Goal: Communication & Community: Answer question/provide support

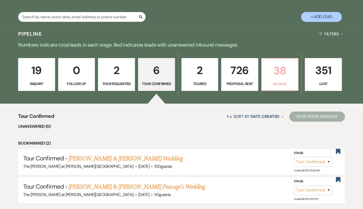
click at [276, 62] on p "38" at bounding box center [280, 70] width 30 height 17
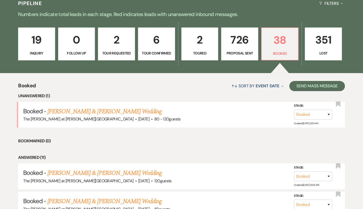
scroll to position [123, 0]
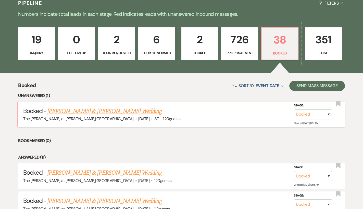
click at [92, 110] on link "Terrance Fagan & Jessica Patanjo's Wedding" at bounding box center [104, 111] width 114 height 9
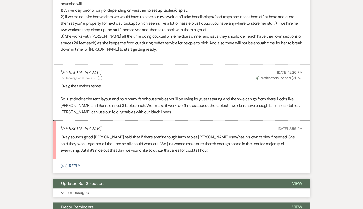
scroll to position [649, 0]
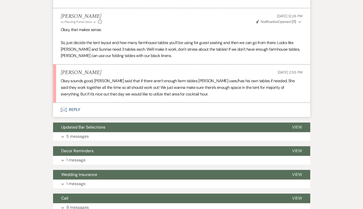
click at [74, 103] on button "Envelope Reply" at bounding box center [181, 110] width 257 height 14
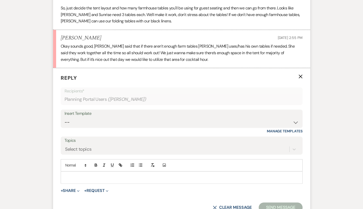
scroll to position [692, 0]
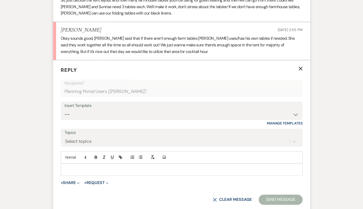
click at [118, 164] on div at bounding box center [181, 170] width 241 height 12
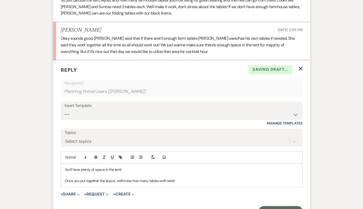
click at [149, 178] on p "Once you put together the layout, we'll know how many tables we'll need!" at bounding box center [182, 181] width 234 height 6
click at [181, 178] on p "Once you put together the layout, we'll know how many extra tables we'll need!" at bounding box center [182, 181] width 234 height 6
click at [223, 167] on p "You'll have plenty of space in the tent!" at bounding box center [182, 170] width 234 height 6
click at [263, 206] on button "Send Message" at bounding box center [281, 211] width 44 height 10
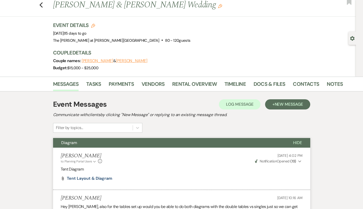
scroll to position [0, 0]
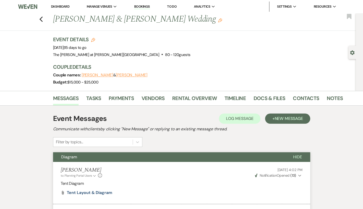
click at [59, 7] on link "Dashboard" at bounding box center [60, 6] width 18 height 4
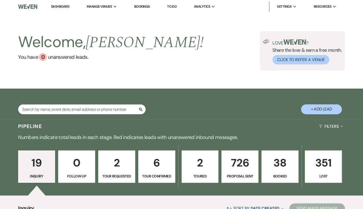
click at [321, 173] on link "351 Lost" at bounding box center [323, 167] width 37 height 33
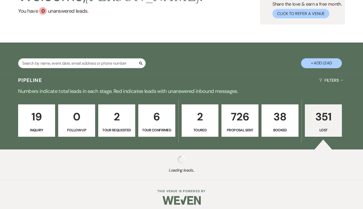
scroll to position [49, 0]
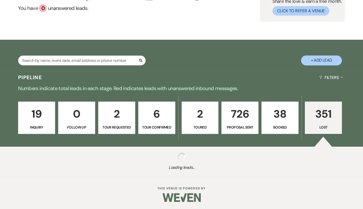
click at [272, 122] on p "38" at bounding box center [280, 114] width 30 height 17
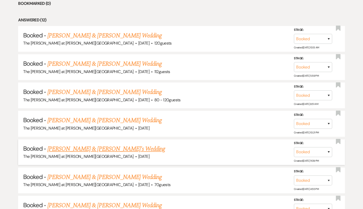
scroll to position [265, 0]
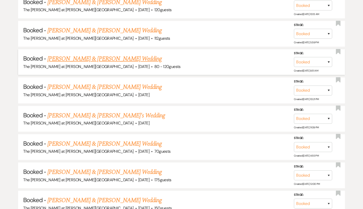
click at [88, 60] on link "Terrance Fagan & Jessica Patanjo's Wedding" at bounding box center [104, 58] width 114 height 9
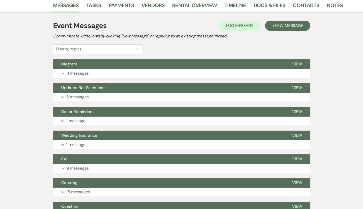
scroll to position [49, 0]
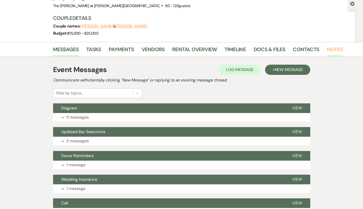
click at [327, 49] on link "Notes" at bounding box center [335, 50] width 16 height 11
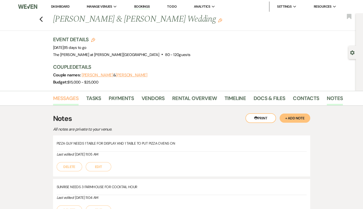
click at [68, 98] on link "Messages" at bounding box center [66, 99] width 26 height 11
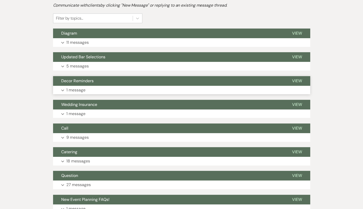
scroll to position [123, 0]
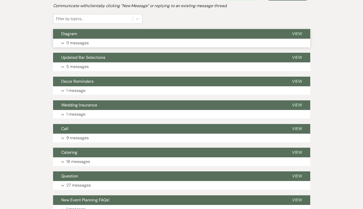
click at [71, 45] on p "11 messages" at bounding box center [77, 43] width 22 height 7
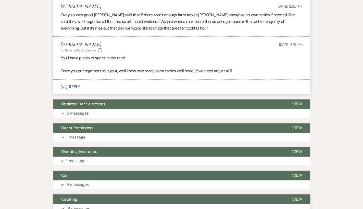
scroll to position [681, 0]
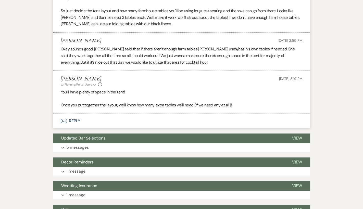
click at [77, 114] on button "Envelope Reply" at bounding box center [181, 121] width 257 height 14
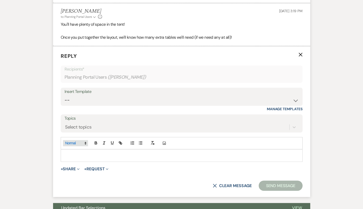
scroll to position [757, 0]
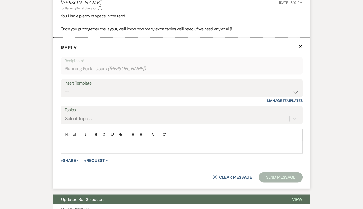
click at [89, 141] on div at bounding box center [181, 147] width 241 height 12
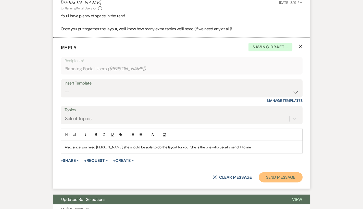
click at [268, 172] on button "Send Message" at bounding box center [281, 177] width 44 height 10
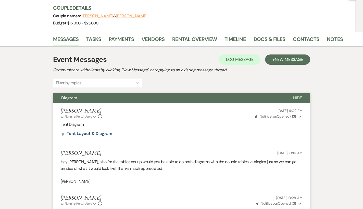
scroll to position [0, 0]
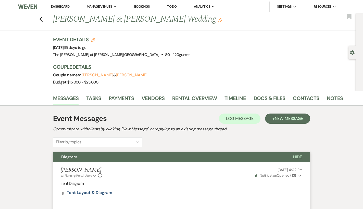
click at [61, 6] on link "Dashboard" at bounding box center [60, 6] width 18 height 4
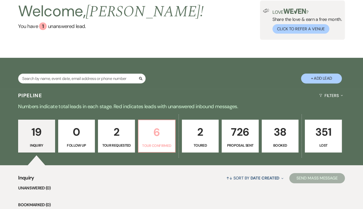
click at [155, 143] on p "Tour Confirmed" at bounding box center [157, 146] width 30 height 6
select select "4"
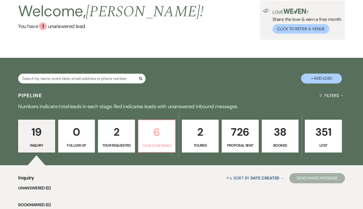
select select "4"
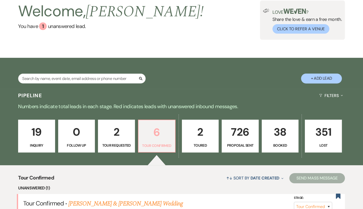
scroll to position [93, 0]
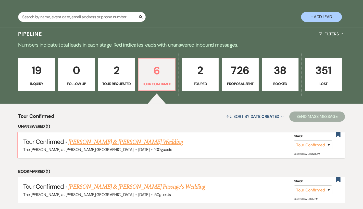
click at [127, 141] on link "[PERSON_NAME] & [PERSON_NAME] Wedding" at bounding box center [125, 142] width 114 height 9
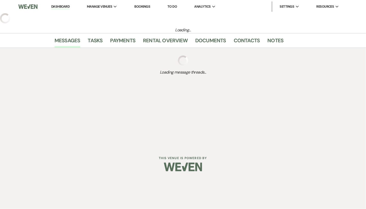
select select "4"
select select "5"
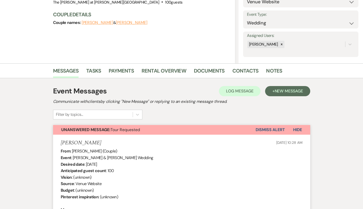
scroll to position [31, 0]
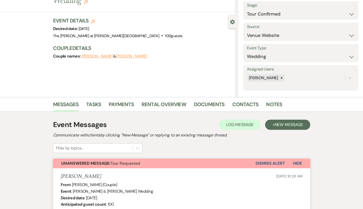
click at [98, 57] on button "[PERSON_NAME]" at bounding box center [98, 56] width 32 height 4
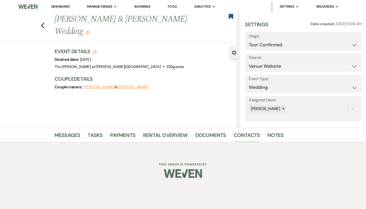
select select "1"
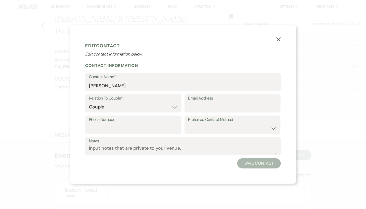
click at [278, 39] on use "button" at bounding box center [279, 39] width 4 height 4
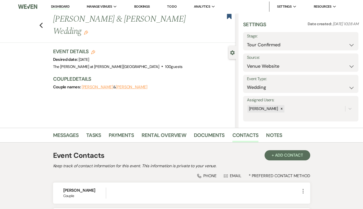
click at [134, 86] on button "[PERSON_NAME]" at bounding box center [132, 87] width 32 height 4
select select "1"
select select "email"
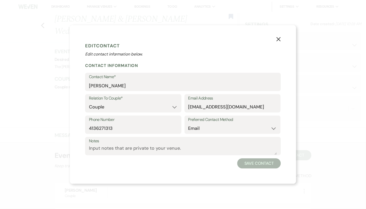
click at [277, 41] on icon "X" at bounding box center [278, 39] width 5 height 5
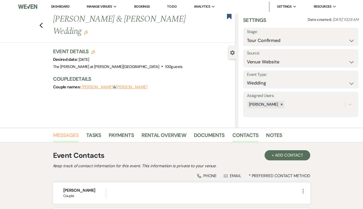
click at [68, 132] on link "Messages" at bounding box center [66, 136] width 26 height 11
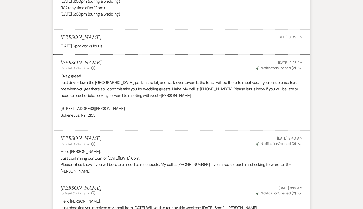
scroll to position [462, 0]
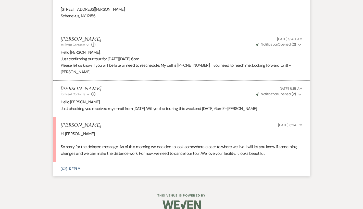
click at [78, 162] on button "Envelope Reply" at bounding box center [181, 169] width 257 height 14
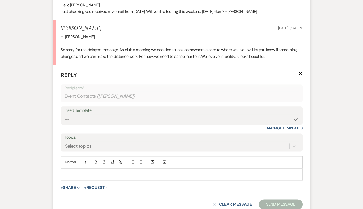
scroll to position [559, 0]
click at [94, 115] on select "-- Weven Planning Portal Introduction (Booked Events) Tour Request Response Fol…" at bounding box center [182, 120] width 234 height 10
select select "5441"
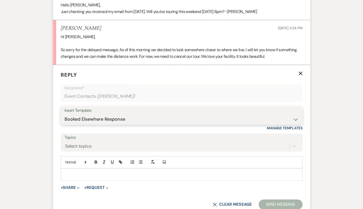
click at [65, 115] on select "-- Weven Planning Portal Introduction (Booked Events) Tour Request Response Fol…" at bounding box center [182, 120] width 234 height 10
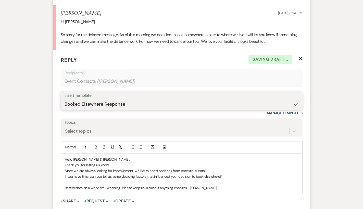
scroll to position [621, 0]
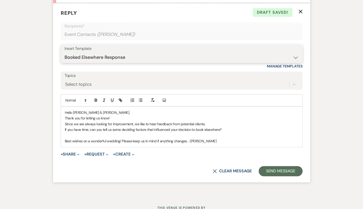
click at [98, 53] on select "-- Weven Planning Portal Introduction (Booked Events) Tour Request Response Fol…" at bounding box center [182, 58] width 234 height 10
drag, startPoint x: 25, startPoint y: 126, endPoint x: 36, endPoint y: 122, distance: 11.9
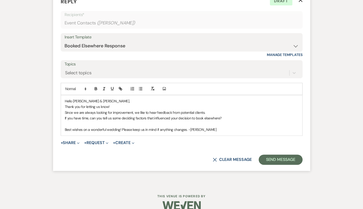
scroll to position [633, 0]
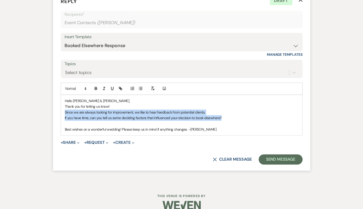
drag, startPoint x: 231, startPoint y: 110, endPoint x: 52, endPoint y: 107, distance: 179.1
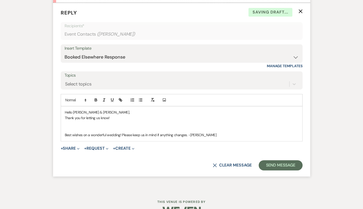
scroll to position [627, 0]
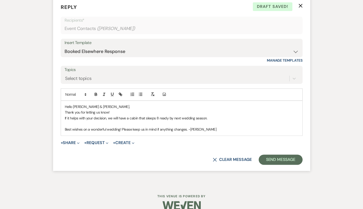
click at [212, 116] on p "If it helps with your decision, we will have a cabin that sleeps 8 ready by nex…" at bounding box center [182, 119] width 234 height 6
click at [268, 155] on button "Send Message" at bounding box center [281, 160] width 44 height 10
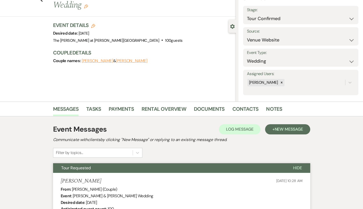
scroll to position [0, 0]
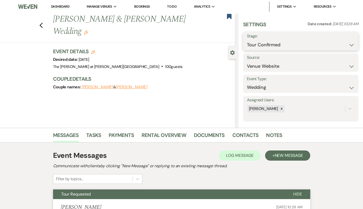
click at [314, 46] on select "Inquiry Follow Up Tour Requested Tour Confirmed Toured Proposal Sent Booked Lost" at bounding box center [301, 45] width 108 height 10
click at [227, 16] on use "button" at bounding box center [229, 16] width 5 height 5
click at [298, 44] on select "Inquiry Follow Up Tour Requested Tour Confirmed Toured Proposal Sent Booked Lost" at bounding box center [301, 45] width 108 height 10
select select "8"
click at [247, 40] on select "Inquiry Follow Up Tour Requested Tour Confirmed Toured Proposal Sent Booked Lost" at bounding box center [301, 45] width 108 height 10
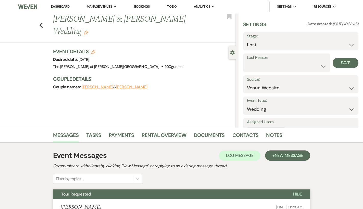
click at [276, 61] on label "Lost Reason" at bounding box center [286, 57] width 79 height 7
click at [277, 61] on label "Lost Reason" at bounding box center [286, 57] width 79 height 7
click at [280, 59] on label "Lost Reason" at bounding box center [286, 57] width 79 height 7
click at [281, 66] on select "Booked Elsewhere Budget Date Unavailable No Response Not a Good Match Capacity …" at bounding box center [286, 66] width 79 height 10
select select "10"
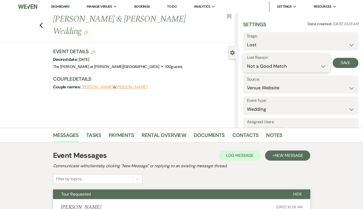
click at [247, 61] on select "Booked Elsewhere Budget Date Unavailable No Response Not a Good Match Capacity …" at bounding box center [286, 66] width 79 height 10
click at [339, 65] on button "Save" at bounding box center [346, 63] width 26 height 10
click at [43, 24] on use "button" at bounding box center [40, 26] width 3 height 6
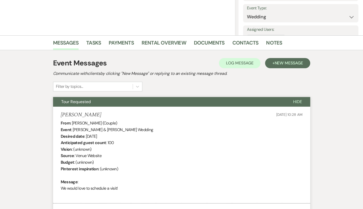
select select "4"
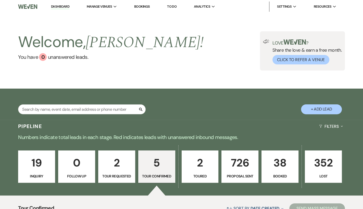
drag, startPoint x: 56, startPoint y: 7, endPoint x: 62, endPoint y: 7, distance: 6.4
click at [56, 7] on link "Dashboard" at bounding box center [60, 6] width 18 height 5
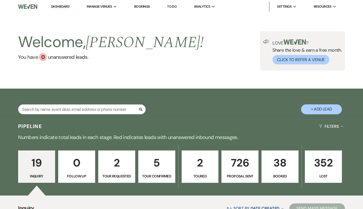
click at [63, 5] on link "Dashboard" at bounding box center [60, 6] width 18 height 5
click at [62, 4] on link "Dashboard" at bounding box center [60, 6] width 18 height 5
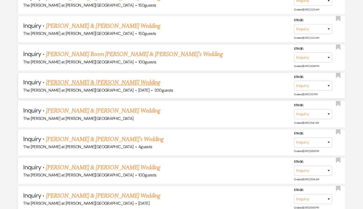
scroll to position [622, 0]
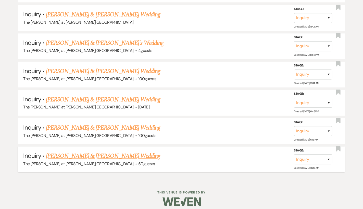
click at [118, 152] on link "[PERSON_NAME] & [PERSON_NAME] Wedding" at bounding box center [103, 156] width 114 height 9
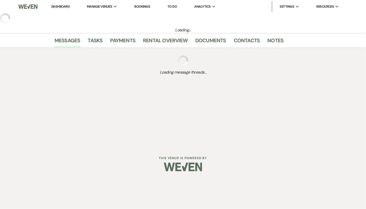
select select "17"
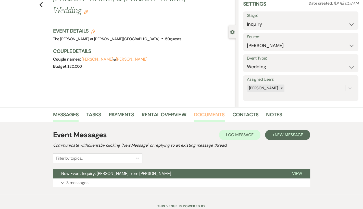
scroll to position [39, 0]
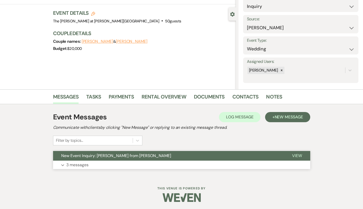
click at [80, 164] on p "3 messages" at bounding box center [77, 165] width 22 height 7
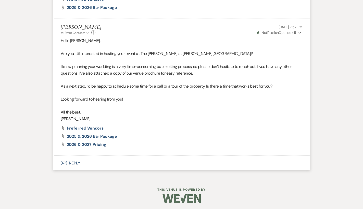
scroll to position [960, 0]
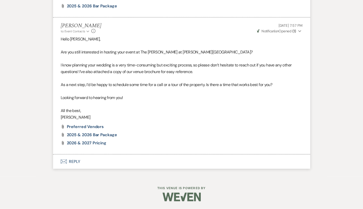
click at [77, 159] on button "Envelope Reply" at bounding box center [181, 162] width 257 height 14
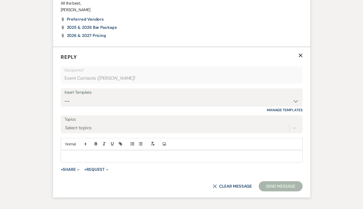
scroll to position [1057, 0]
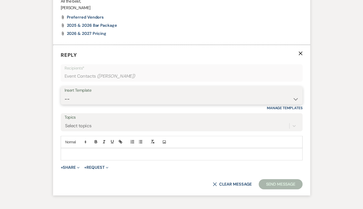
click at [86, 104] on select "-- Weven Planning Portal Introduction (Booked Events) Tour Request Response Fol…" at bounding box center [182, 99] width 234 height 10
select select "2198"
click at [65, 104] on select "-- Weven Planning Portal Introduction (Booked Events) Tour Request Response Fol…" at bounding box center [182, 99] width 234 height 10
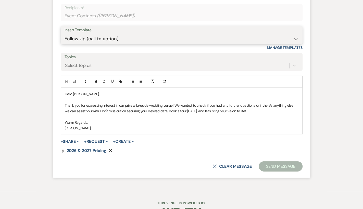
scroll to position [1119, 0]
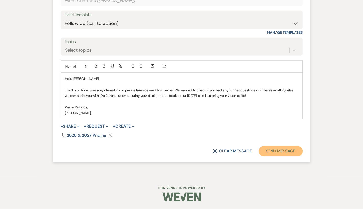
click at [270, 155] on button "Send Message" at bounding box center [281, 151] width 44 height 10
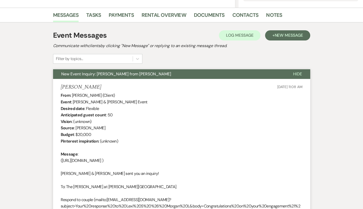
scroll to position [0, 0]
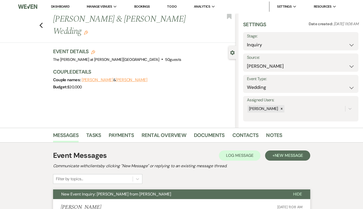
click at [314, 38] on label "Stage:" at bounding box center [301, 36] width 108 height 7
click at [311, 43] on select "Inquiry Follow Up Tour Requested Tour Confirmed Toured Proposal Sent Booked Lost" at bounding box center [301, 45] width 108 height 10
select select "6"
click at [247, 40] on select "Inquiry Follow Up Tour Requested Tour Confirmed Toured Proposal Sent Booked Lost" at bounding box center [301, 45] width 108 height 10
click at [344, 42] on button "Save" at bounding box center [346, 41] width 24 height 10
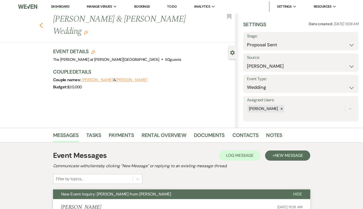
click at [43, 22] on icon "Previous" at bounding box center [41, 25] width 4 height 6
select select "6"
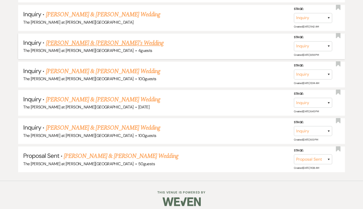
scroll to position [594, 0]
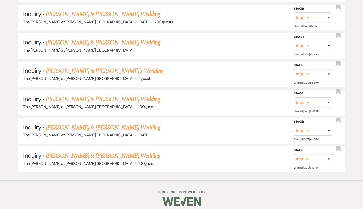
drag, startPoint x: 103, startPoint y: 150, endPoint x: 111, endPoint y: 146, distance: 9.4
click at [103, 151] on link "[PERSON_NAME] & [PERSON_NAME] Wedding" at bounding box center [103, 155] width 114 height 9
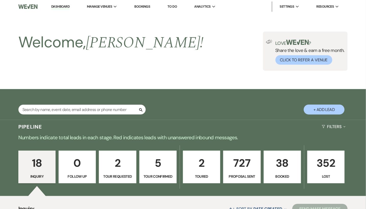
select select "17"
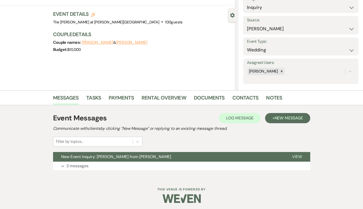
scroll to position [39, 0]
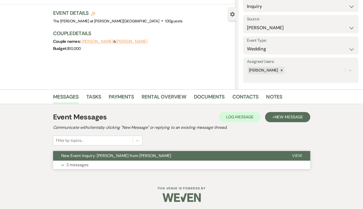
click at [82, 164] on p "3 messages" at bounding box center [77, 165] width 22 height 7
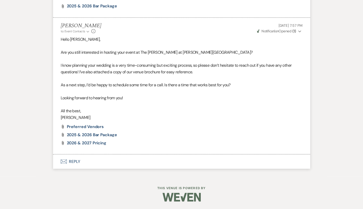
click at [75, 162] on button "Envelope Reply" at bounding box center [181, 162] width 257 height 14
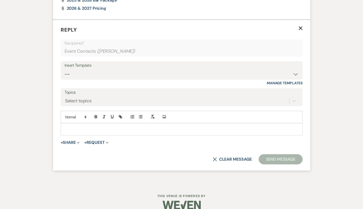
scroll to position [1007, 0]
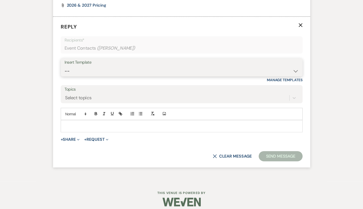
drag, startPoint x: 102, startPoint y: 80, endPoint x: 109, endPoint y: 85, distance: 8.7
click at [102, 76] on select "-- Weven Planning Portal Introduction (Booked Events) Tour Request Response Fol…" at bounding box center [182, 71] width 234 height 10
select select "2198"
click at [65, 76] on select "-- Weven Planning Portal Introduction (Booked Events) Tour Request Response Fol…" at bounding box center [182, 71] width 234 height 10
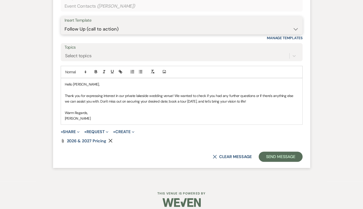
scroll to position [1067, 0]
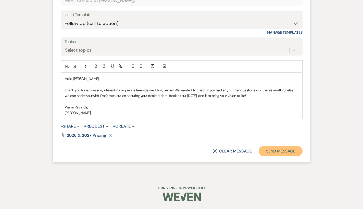
click at [280, 153] on button "Send Message" at bounding box center [281, 151] width 44 height 10
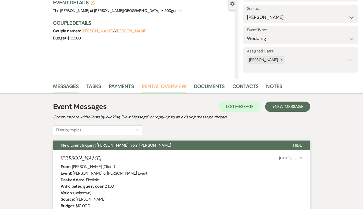
scroll to position [11, 0]
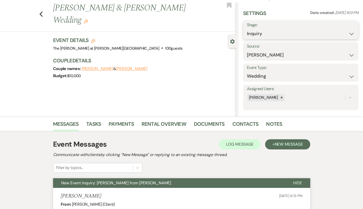
drag, startPoint x: 257, startPoint y: 29, endPoint x: 260, endPoint y: 33, distance: 4.9
click at [257, 29] on select "Inquiry Follow Up Tour Requested Tour Confirmed Toured Proposal Sent Booked Lost" at bounding box center [301, 34] width 108 height 10
select select "6"
click at [247, 29] on select "Inquiry Follow Up Tour Requested Tour Confirmed Toured Proposal Sent Booked Lost" at bounding box center [301, 34] width 108 height 10
click at [337, 31] on button "Save" at bounding box center [346, 30] width 24 height 10
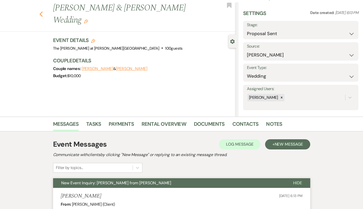
click at [42, 11] on icon "Previous" at bounding box center [41, 14] width 4 height 6
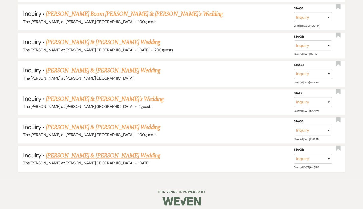
click at [99, 153] on link "[PERSON_NAME] & [PERSON_NAME] Wedding" at bounding box center [103, 155] width 114 height 9
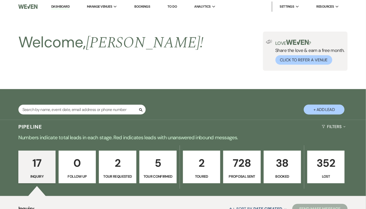
select select "5"
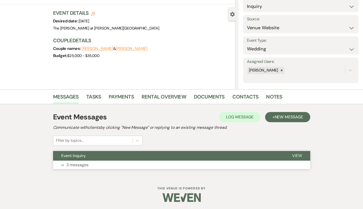
click at [83, 166] on p "3 messages" at bounding box center [77, 165] width 22 height 7
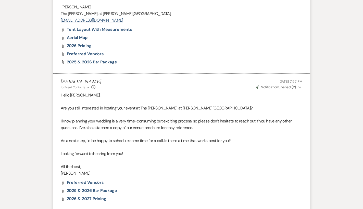
scroll to position [640, 0]
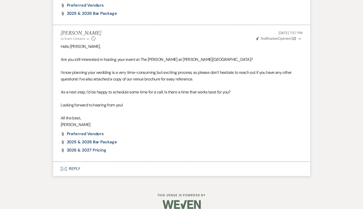
click at [77, 164] on button "Envelope Reply" at bounding box center [181, 169] width 257 height 14
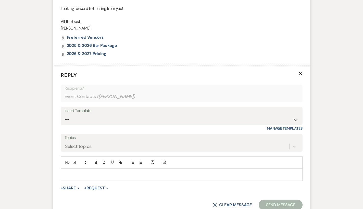
scroll to position [766, 0]
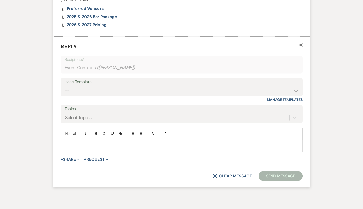
click at [87, 79] on div "Insert Template" at bounding box center [182, 82] width 234 height 7
click at [90, 86] on select "-- Weven Planning Portal Introduction (Booked Events) Tour Request Response Fol…" at bounding box center [182, 91] width 234 height 10
select select "2198"
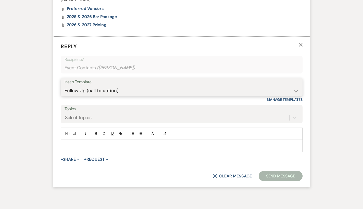
click at [65, 86] on select "-- Weven Planning Portal Introduction (Booked Events) Tour Request Response Fol…" at bounding box center [182, 91] width 234 height 10
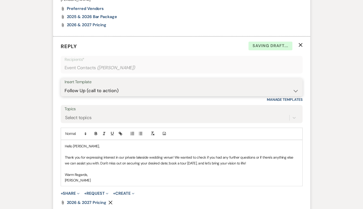
scroll to position [825, 0]
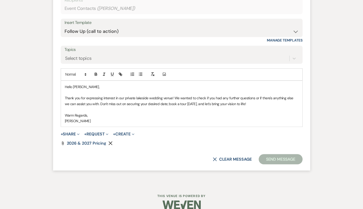
click at [267, 156] on button "Send Message" at bounding box center [281, 159] width 44 height 10
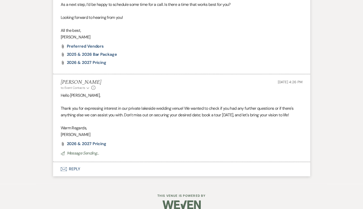
click at [272, 162] on button "Envelope Reply" at bounding box center [181, 169] width 257 height 14
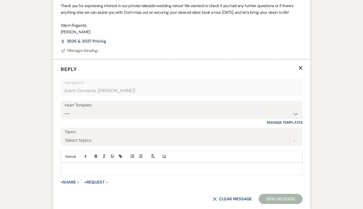
scroll to position [853, 0]
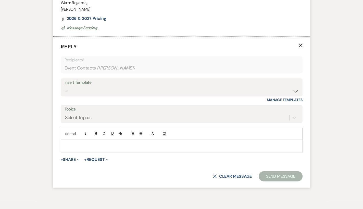
click at [302, 37] on form "Reply X Recipients* Event Contacts ( Alyssa Green ) Insert Template -- Weven Pl…" at bounding box center [181, 112] width 257 height 151
click at [300, 43] on icon "X" at bounding box center [300, 45] width 4 height 4
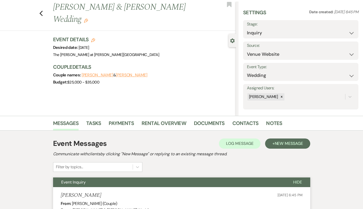
scroll to position [0, 0]
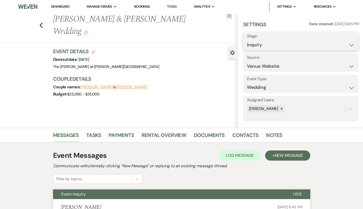
click at [285, 41] on select "Inquiry Follow Up Tour Requested Tour Confirmed Toured Proposal Sent Booked Lost" at bounding box center [301, 45] width 108 height 10
select select "6"
click at [247, 40] on select "Inquiry Follow Up Tour Requested Tour Confirmed Toured Proposal Sent Booked Lost" at bounding box center [301, 45] width 108 height 10
click at [340, 40] on button "Save" at bounding box center [346, 41] width 24 height 10
click at [45, 26] on div "Previous Michael Miravalle & Alyssa Green's Wedding Edit Bookmark" at bounding box center [116, 28] width 238 height 30
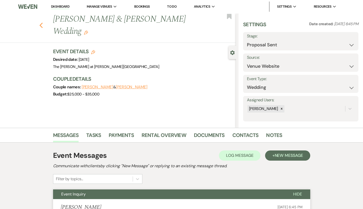
click at [42, 26] on use "button" at bounding box center [40, 26] width 3 height 6
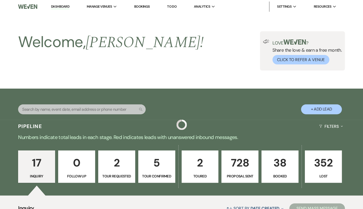
scroll to position [537, 0]
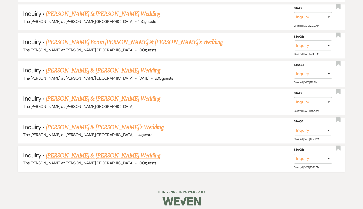
click at [97, 152] on link "[PERSON_NAME] & [PERSON_NAME] Wedding" at bounding box center [103, 155] width 114 height 9
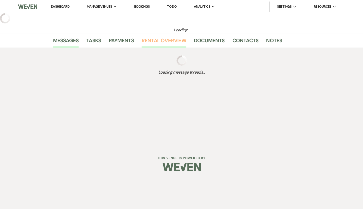
select select "17"
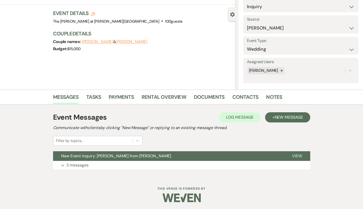
scroll to position [39, 0]
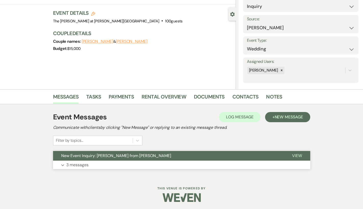
click at [79, 164] on p "3 messages" at bounding box center [77, 165] width 22 height 7
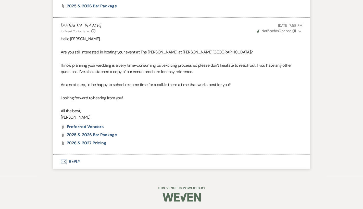
scroll to position [875, 0]
click at [74, 161] on button "Envelope Reply" at bounding box center [181, 162] width 257 height 14
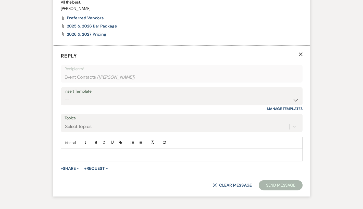
scroll to position [1000, 0]
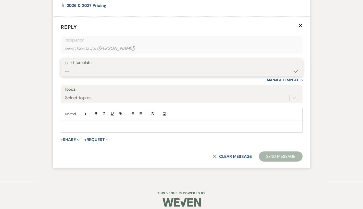
drag, startPoint x: 81, startPoint y: 84, endPoint x: 81, endPoint y: 86, distance: 2.6
click at [81, 76] on select "-- Weven Planning Portal Introduction (Booked Events) Tour Request Response Fol…" at bounding box center [182, 71] width 234 height 10
select select "2198"
click at [65, 76] on select "-- Weven Planning Portal Introduction (Booked Events) Tour Request Response Fol…" at bounding box center [182, 71] width 234 height 10
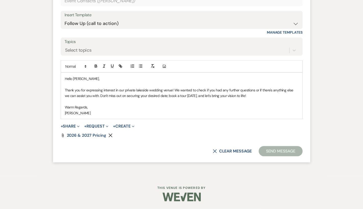
click at [267, 154] on button "Send Message" at bounding box center [281, 151] width 44 height 10
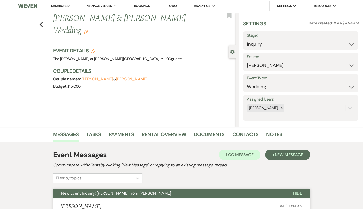
scroll to position [0, 0]
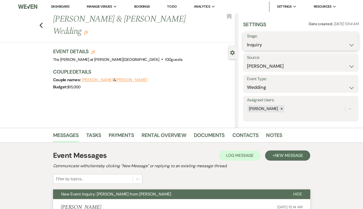
drag, startPoint x: 263, startPoint y: 45, endPoint x: 265, endPoint y: 47, distance: 3.3
click at [263, 45] on select "Inquiry Follow Up Tour Requested Tour Confirmed Toured Proposal Sent Booked Lost" at bounding box center [301, 45] width 108 height 10
select select "6"
click at [247, 40] on select "Inquiry Follow Up Tour Requested Tour Confirmed Toured Proposal Sent Booked Lost" at bounding box center [301, 45] width 108 height 10
click at [342, 42] on button "Save" at bounding box center [346, 41] width 24 height 10
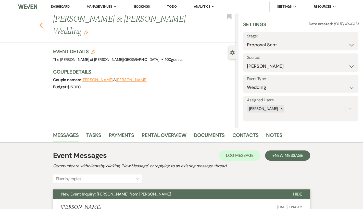
click at [43, 22] on icon "Previous" at bounding box center [41, 25] width 4 height 6
select select "6"
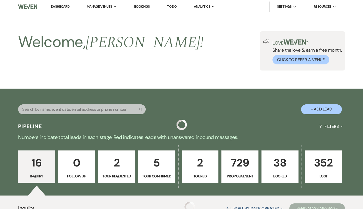
scroll to position [509, 0]
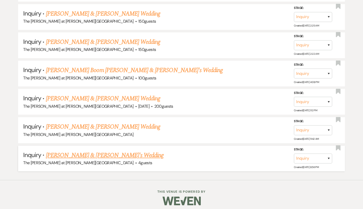
click at [135, 154] on link "[PERSON_NAME] & [PERSON_NAME]'s Wedding" at bounding box center [105, 155] width 118 height 9
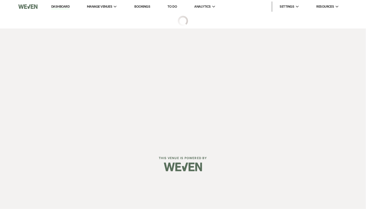
select select "17"
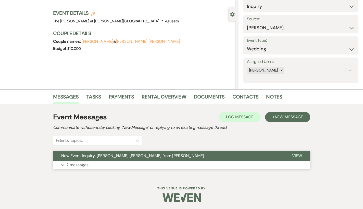
drag, startPoint x: 74, startPoint y: 166, endPoint x: 142, endPoint y: 160, distance: 68.1
click at [76, 164] on p "2 messages" at bounding box center [77, 165] width 22 height 7
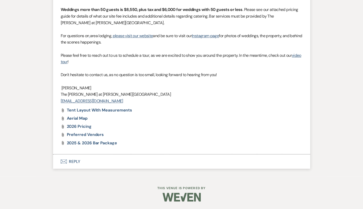
click at [78, 161] on button "Envelope Reply" at bounding box center [181, 162] width 257 height 14
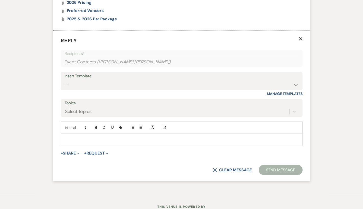
scroll to position [909, 0]
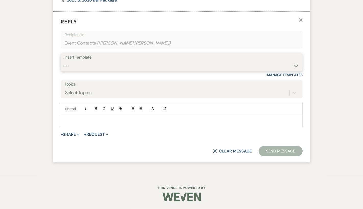
click at [79, 71] on select "-- Weven Planning Portal Introduction (Booked Events) Tour Request Response Fol…" at bounding box center [182, 66] width 234 height 10
select select "4648"
click at [65, 71] on select "-- Weven Planning Portal Introduction (Booked Events) Tour Request Response Fol…" at bounding box center [182, 66] width 234 height 10
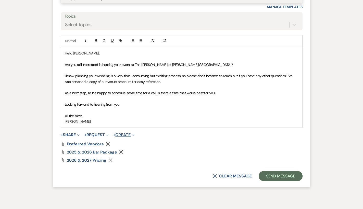
scroll to position [1002, 0]
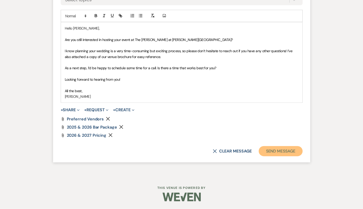
click at [263, 157] on button "Send Message" at bounding box center [281, 151] width 44 height 10
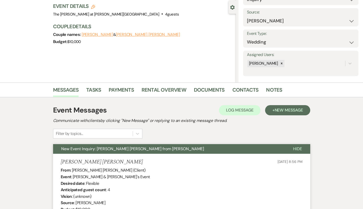
scroll to position [0, 0]
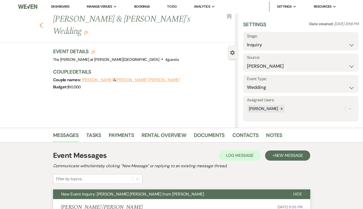
click at [43, 25] on icon "Previous" at bounding box center [41, 25] width 4 height 6
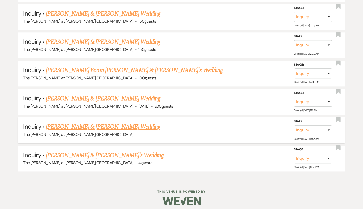
click at [77, 125] on link "[PERSON_NAME] & [PERSON_NAME] Wedding" at bounding box center [103, 126] width 114 height 9
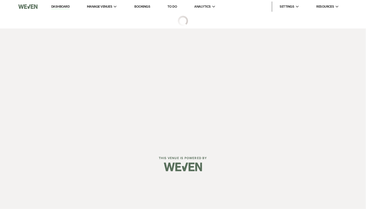
select select "2"
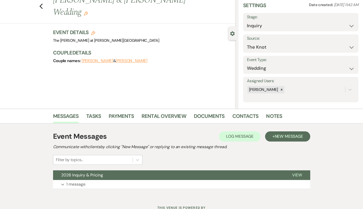
scroll to position [39, 0]
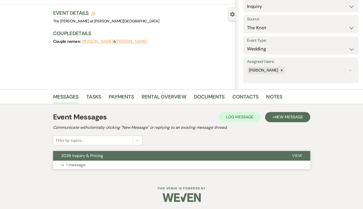
drag, startPoint x: 80, startPoint y: 162, endPoint x: 88, endPoint y: 152, distance: 13.0
click at [79, 162] on p "1 message" at bounding box center [75, 165] width 19 height 7
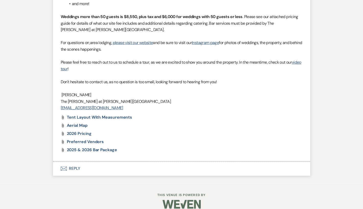
click at [72, 162] on button "Envelope Reply" at bounding box center [181, 169] width 257 height 14
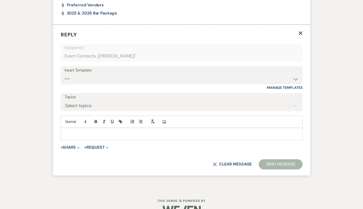
scroll to position [557, 0]
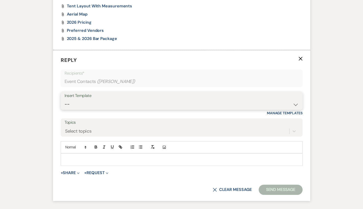
click at [97, 99] on select "-- Weven Planning Portal Introduction (Booked Events) Tour Request Response Fol…" at bounding box center [182, 104] width 234 height 10
click at [95, 92] on div "Insert Template" at bounding box center [182, 95] width 234 height 7
click at [95, 99] on select "-- Weven Planning Portal Introduction (Booked Events) Tour Request Response Fol…" at bounding box center [182, 104] width 234 height 10
click at [65, 99] on select "-- Weven Planning Portal Introduction (Booked Events) Tour Request Response Fol…" at bounding box center [182, 104] width 234 height 10
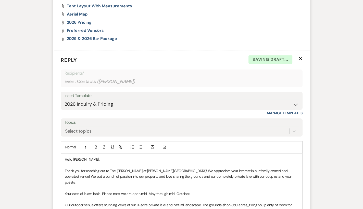
click at [97, 92] on div "Insert Template" at bounding box center [182, 95] width 234 height 7
click at [109, 100] on select "-- Weven Planning Portal Introduction (Booked Events) Tour Request Response Fol…" at bounding box center [182, 104] width 234 height 10
select select "4648"
click at [65, 99] on select "-- Weven Planning Portal Introduction (Booked Events) Tour Request Response Fol…" at bounding box center [182, 104] width 234 height 10
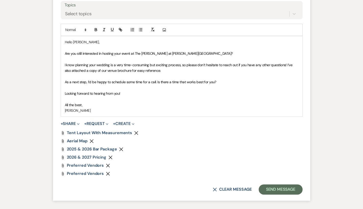
scroll to position [680, 0]
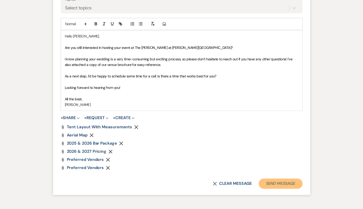
click at [260, 179] on button "Send Message" at bounding box center [281, 184] width 44 height 10
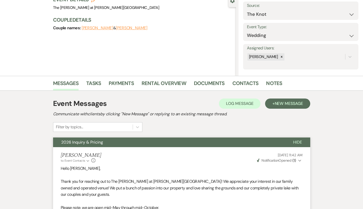
scroll to position [0, 0]
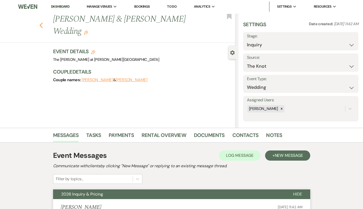
click at [43, 23] on use "button" at bounding box center [40, 26] width 3 height 6
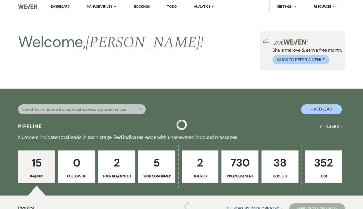
scroll to position [509, 0]
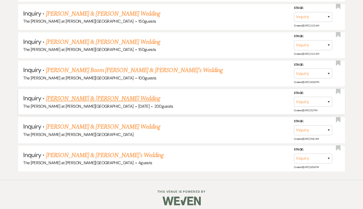
click at [82, 96] on link "[PERSON_NAME] & [PERSON_NAME] Wedding" at bounding box center [103, 98] width 114 height 9
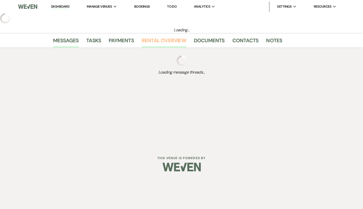
select select "5"
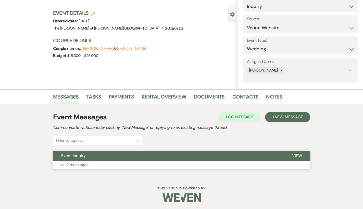
click at [83, 163] on p "2 messages" at bounding box center [77, 165] width 22 height 7
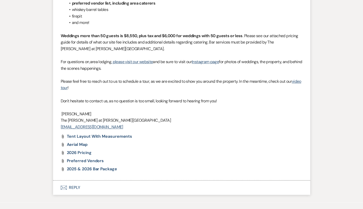
scroll to position [497, 0]
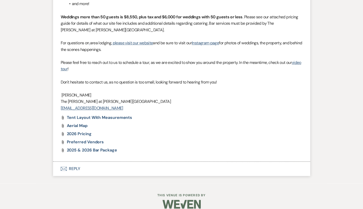
click at [75, 162] on button "Envelope Reply" at bounding box center [181, 169] width 257 height 14
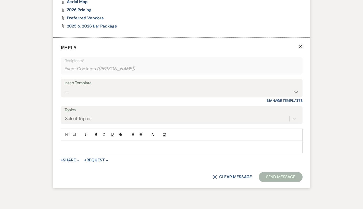
scroll to position [622, 0]
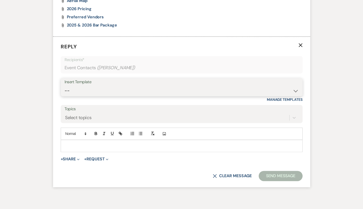
drag, startPoint x: 85, startPoint y: 81, endPoint x: 90, endPoint y: 83, distance: 5.4
click at [85, 86] on select "-- Weven Planning Portal Introduction (Booked Events) Tour Request Response Fol…" at bounding box center [182, 91] width 234 height 10
select select "4648"
click at [65, 86] on select "-- Weven Planning Portal Introduction (Booked Events) Tour Request Response Fol…" at bounding box center [182, 91] width 234 height 10
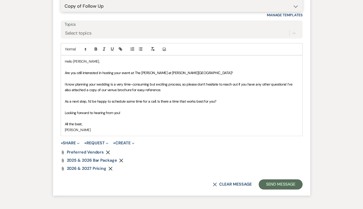
scroll to position [715, 0]
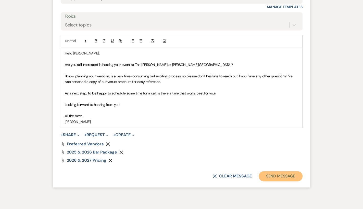
click at [275, 171] on button "Send Message" at bounding box center [281, 176] width 44 height 10
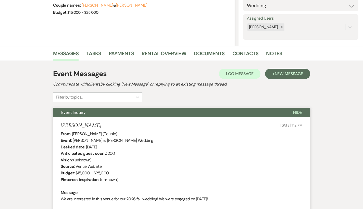
scroll to position [0, 0]
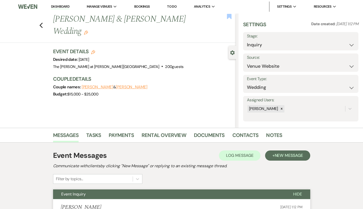
click at [231, 15] on use "button" at bounding box center [229, 16] width 5 height 5
click at [43, 26] on icon "Previous" at bounding box center [41, 25] width 4 height 6
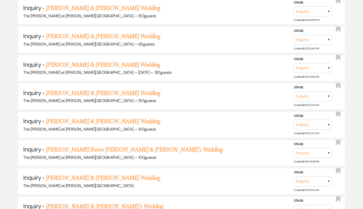
scroll to position [447, 0]
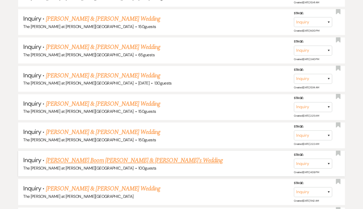
click at [85, 158] on link "[PERSON_NAME] Boom [PERSON_NAME] & [PERSON_NAME]'s Wedding" at bounding box center [134, 160] width 177 height 9
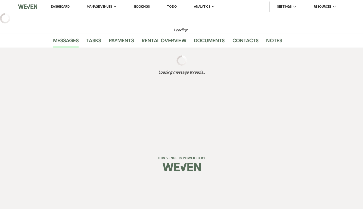
select select "17"
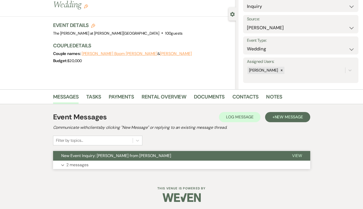
click at [75, 162] on p "2 messages" at bounding box center [77, 165] width 22 height 7
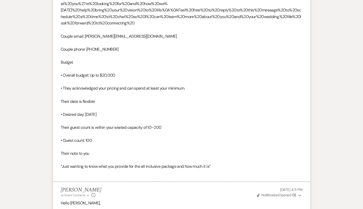
scroll to position [491, 0]
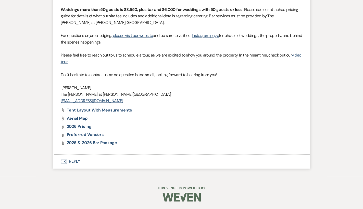
click at [80, 160] on button "Envelope Reply" at bounding box center [181, 162] width 257 height 14
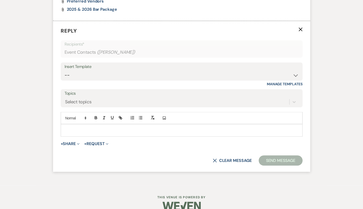
scroll to position [864, 0]
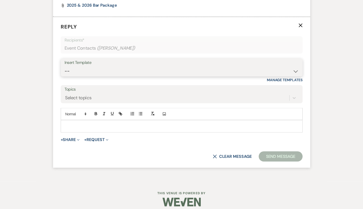
click at [81, 76] on select "-- Weven Planning Portal Introduction (Booked Events) Tour Request Response Fol…" at bounding box center [182, 71] width 234 height 10
select select "4648"
click at [65, 76] on select "-- Weven Planning Portal Introduction (Booked Events) Tour Request Response Fol…" at bounding box center [182, 71] width 234 height 10
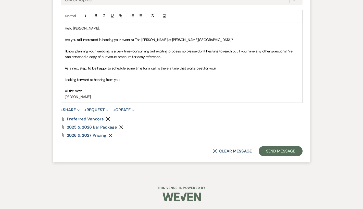
scroll to position [974, 0]
click at [269, 154] on button "Send Message" at bounding box center [281, 151] width 44 height 10
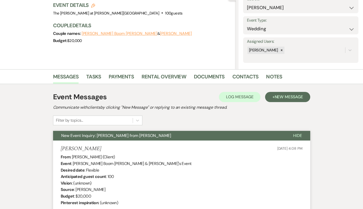
scroll to position [0, 0]
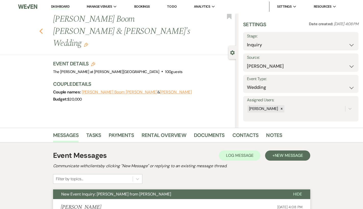
click at [42, 29] on use "button" at bounding box center [40, 32] width 3 height 6
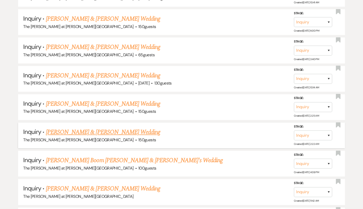
click at [82, 131] on link "[PERSON_NAME] & [PERSON_NAME] Wedding" at bounding box center [103, 132] width 114 height 9
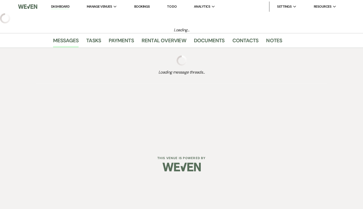
select select "17"
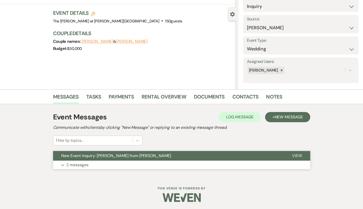
click at [73, 164] on p "2 messages" at bounding box center [77, 165] width 22 height 7
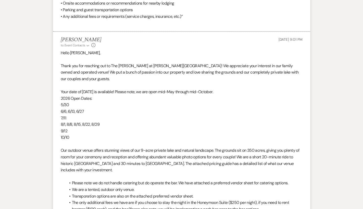
scroll to position [533, 0]
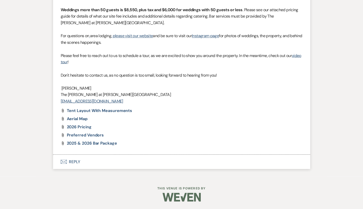
click at [71, 159] on button "Envelope Reply" at bounding box center [181, 162] width 257 height 14
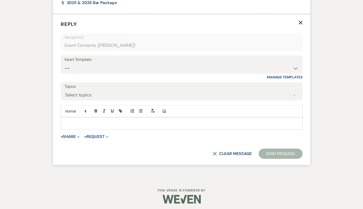
scroll to position [1001, 0]
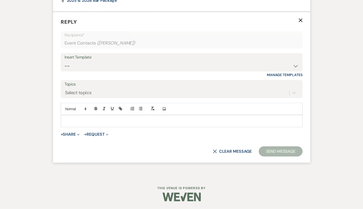
click at [82, 61] on div "Insert Template" at bounding box center [182, 57] width 234 height 7
click at [81, 61] on div "Insert Template" at bounding box center [182, 57] width 234 height 7
click at [83, 71] on select "-- Weven Planning Portal Introduction (Booked Events) Tour Request Response Fol…" at bounding box center [182, 66] width 234 height 10
select select "4648"
click at [65, 71] on select "-- Weven Planning Portal Introduction (Booked Events) Tour Request Response Fol…" at bounding box center [182, 66] width 234 height 10
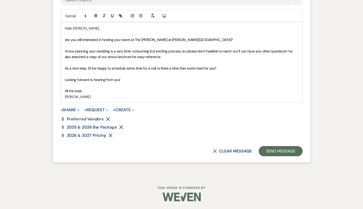
scroll to position [1111, 0]
click at [268, 150] on button "Send Message" at bounding box center [281, 151] width 44 height 10
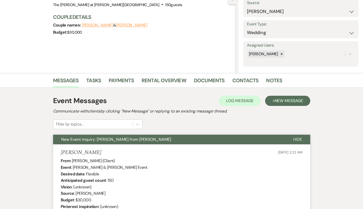
scroll to position [0, 0]
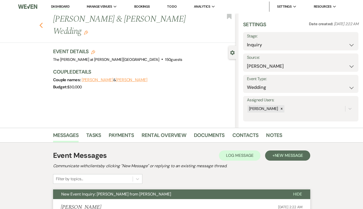
click at [43, 25] on icon "Previous" at bounding box center [41, 25] width 4 height 6
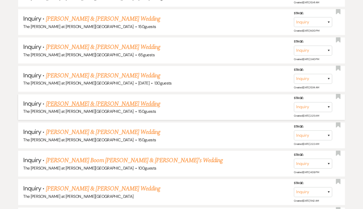
click at [77, 102] on link "[PERSON_NAME] & [PERSON_NAME] Wedding" at bounding box center [103, 103] width 114 height 9
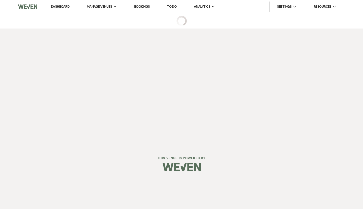
select select "17"
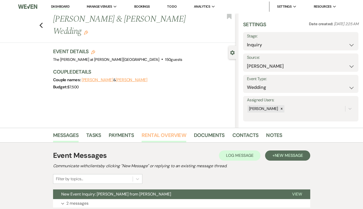
scroll to position [39, 0]
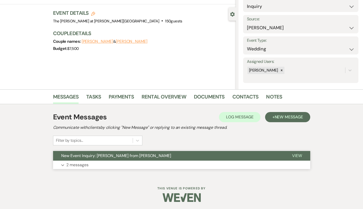
drag, startPoint x: 77, startPoint y: 165, endPoint x: 104, endPoint y: 156, distance: 28.9
click at [77, 164] on p "2 messages" at bounding box center [77, 165] width 22 height 7
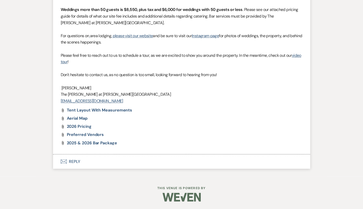
scroll to position [778, 0]
click at [72, 163] on button "Envelope Reply" at bounding box center [181, 162] width 257 height 14
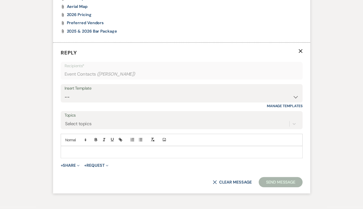
scroll to position [903, 0]
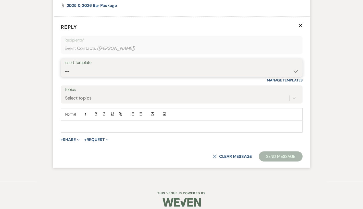
click at [71, 76] on select "-- Weven Planning Portal Introduction (Booked Events) Tour Request Response Fol…" at bounding box center [182, 71] width 234 height 10
select select "4648"
click at [65, 76] on select "-- Weven Planning Portal Introduction (Booked Events) Tour Request Response Fol…" at bounding box center [182, 71] width 234 height 10
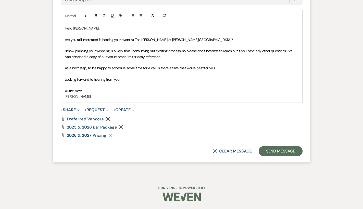
scroll to position [1013, 0]
click at [272, 153] on button "Send Message" at bounding box center [281, 151] width 44 height 10
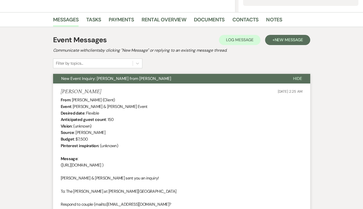
scroll to position [0, 0]
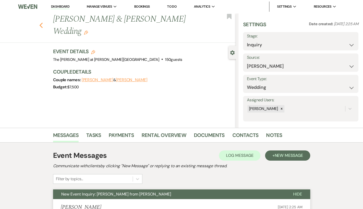
click at [41, 24] on icon "Previous" at bounding box center [41, 25] width 4 height 6
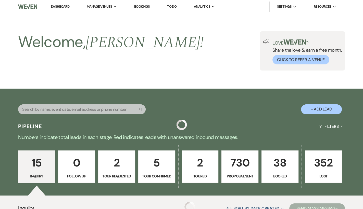
scroll to position [447, 0]
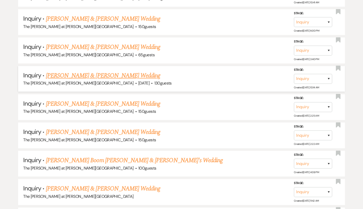
click at [77, 75] on link "[PERSON_NAME] & [PERSON_NAME] Wedding" at bounding box center [103, 75] width 114 height 9
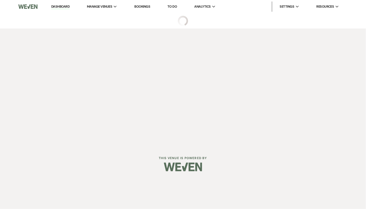
select select "5"
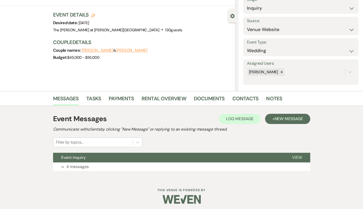
scroll to position [39, 0]
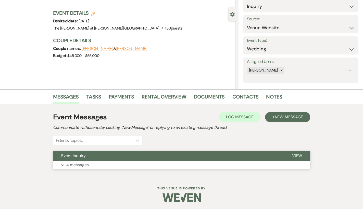
click at [296, 156] on span "View" at bounding box center [297, 155] width 10 height 5
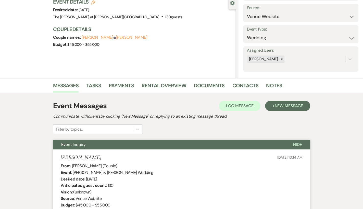
scroll to position [0, 0]
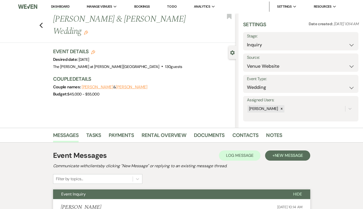
drag, startPoint x: 229, startPoint y: 18, endPoint x: 220, endPoint y: 18, distance: 8.2
click at [228, 18] on use "button" at bounding box center [229, 16] width 5 height 5
click at [45, 24] on div "Previous Kevin Aumuller & Luciana Viscarra's Wedding Edit Bookmark" at bounding box center [116, 28] width 238 height 30
click at [43, 25] on icon "Previous" at bounding box center [41, 25] width 4 height 6
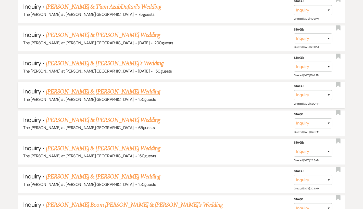
scroll to position [386, 0]
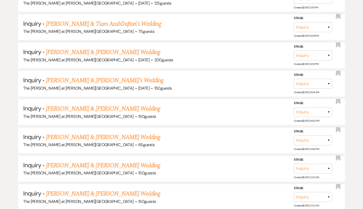
click at [105, 136] on link "[PERSON_NAME] & [PERSON_NAME] Wedding" at bounding box center [103, 137] width 114 height 9
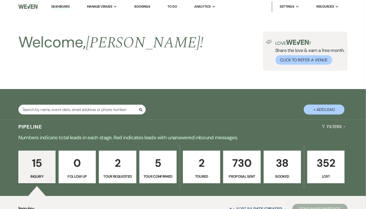
select select "17"
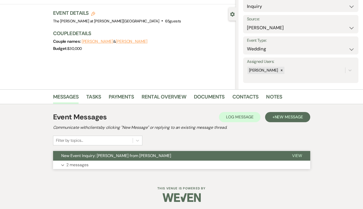
click at [76, 164] on p "2 messages" at bounding box center [77, 165] width 22 height 7
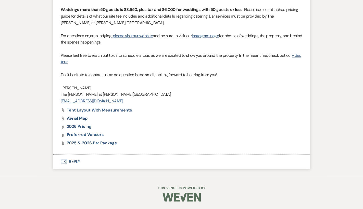
click at [76, 163] on button "Envelope Reply" at bounding box center [181, 162] width 257 height 14
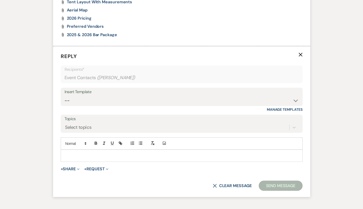
scroll to position [896, 0]
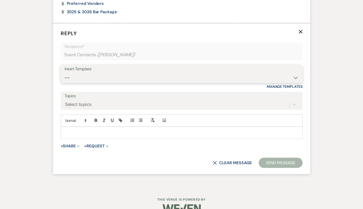
click at [78, 83] on select "-- Weven Planning Portal Introduction (Booked Events) Tour Request Response Fol…" at bounding box center [182, 78] width 234 height 10
select select "4648"
click at [65, 79] on select "-- Weven Planning Portal Introduction (Booked Events) Tour Request Response Fol…" at bounding box center [182, 78] width 234 height 10
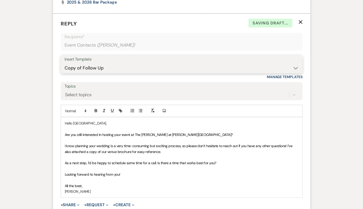
scroll to position [1006, 0]
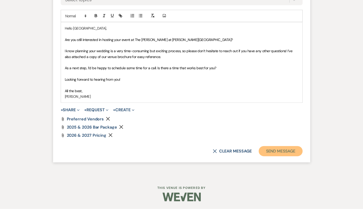
click at [265, 156] on button "Send Message" at bounding box center [281, 151] width 44 height 10
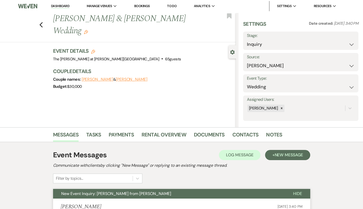
scroll to position [0, 0]
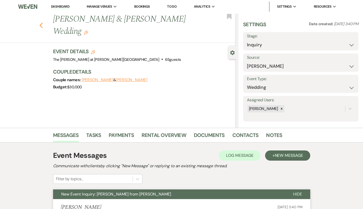
click at [42, 25] on use "button" at bounding box center [40, 26] width 3 height 6
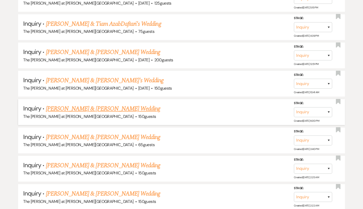
click at [88, 106] on link "[PERSON_NAME] & [PERSON_NAME] Wedding" at bounding box center [103, 108] width 114 height 9
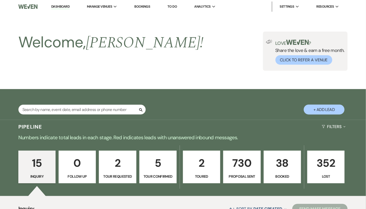
select select "17"
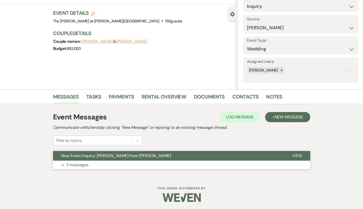
click at [84, 165] on p "2 messages" at bounding box center [77, 165] width 22 height 7
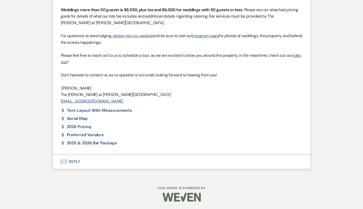
scroll to position [856, 0]
click at [79, 161] on button "Envelope Reply" at bounding box center [181, 162] width 257 height 14
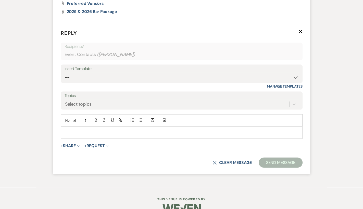
scroll to position [981, 0]
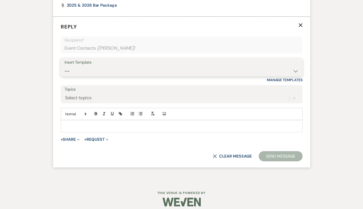
click at [91, 76] on select "-- Weven Planning Portal Introduction (Booked Events) Tour Request Response Fol…" at bounding box center [182, 71] width 234 height 10
select select "4648"
click at [65, 76] on select "-- Weven Planning Portal Introduction (Booked Events) Tour Request Response Fol…" at bounding box center [182, 71] width 234 height 10
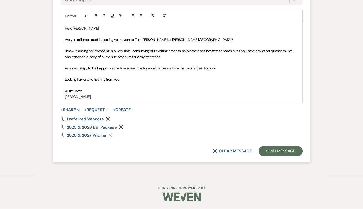
scroll to position [1091, 0]
click at [267, 153] on button "Send Message" at bounding box center [281, 151] width 44 height 10
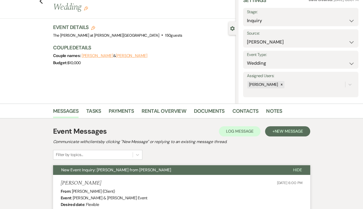
scroll to position [0, 0]
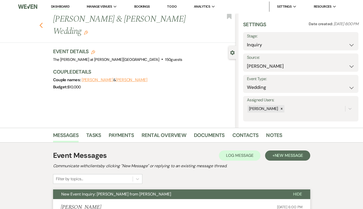
click at [42, 22] on button "Previous" at bounding box center [41, 24] width 4 height 7
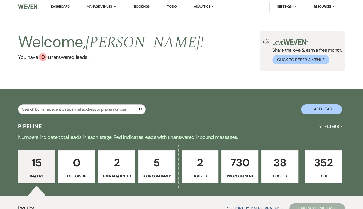
click at [204, 166] on p "2" at bounding box center [200, 163] width 30 height 17
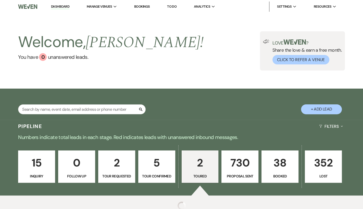
select select "5"
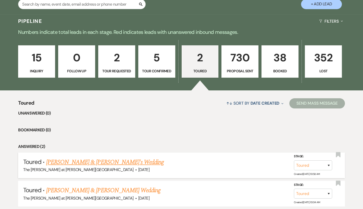
scroll to position [143, 0]
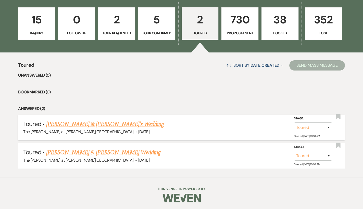
click at [73, 125] on link "Sandie Vandusen & Fiance's Wedding" at bounding box center [105, 124] width 118 height 9
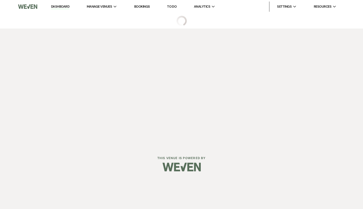
select select "5"
select select "12"
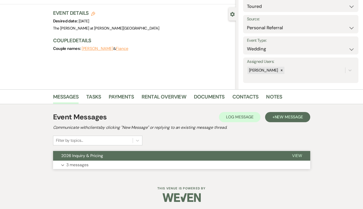
click at [93, 162] on button "Expand 3 messages" at bounding box center [181, 165] width 257 height 9
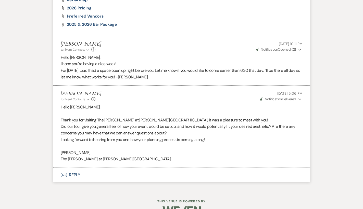
scroll to position [584, 0]
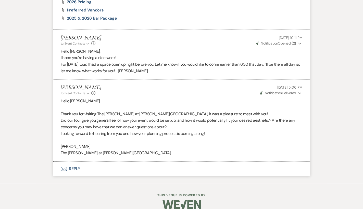
click at [74, 162] on button "Envelope Reply" at bounding box center [181, 169] width 257 height 14
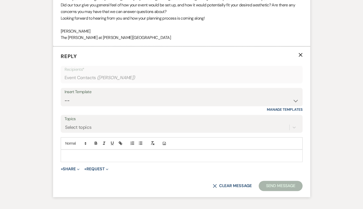
scroll to position [709, 0]
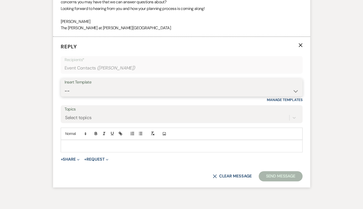
click at [67, 86] on select "-- Weven Planning Portal Introduction (Booked Events) Tour Request Response Fol…" at bounding box center [182, 91] width 234 height 10
select select "4648"
click at [65, 86] on select "-- Weven Planning Portal Introduction (Booked Events) Tour Request Response Fol…" at bounding box center [182, 91] width 234 height 10
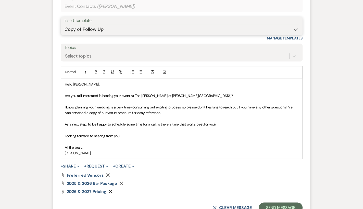
scroll to position [771, 0]
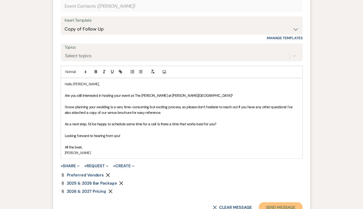
click at [269, 202] on button "Send Message" at bounding box center [281, 207] width 44 height 10
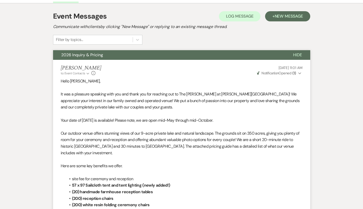
scroll to position [0, 0]
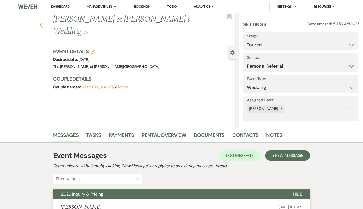
click at [42, 23] on use "button" at bounding box center [40, 26] width 3 height 6
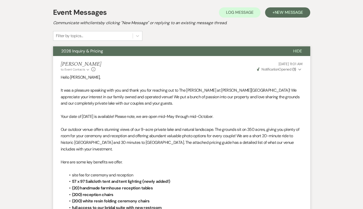
select select "5"
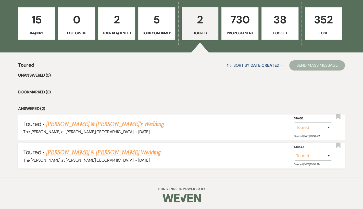
click at [92, 151] on link "Nicole Finger & Nick Kuchis's Wedding" at bounding box center [103, 152] width 114 height 9
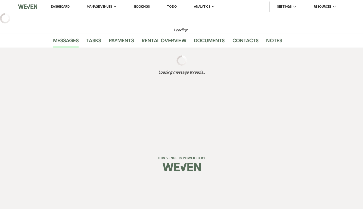
select select "5"
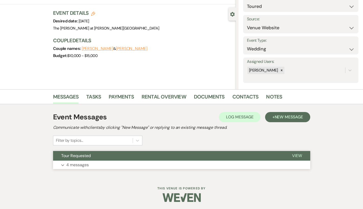
drag, startPoint x: 83, startPoint y: 165, endPoint x: 158, endPoint y: 153, distance: 76.2
click at [83, 165] on p "4 messages" at bounding box center [77, 165] width 22 height 7
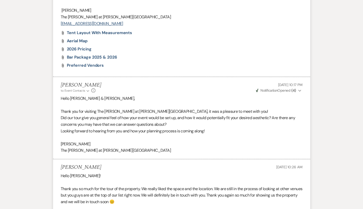
scroll to position [650, 0]
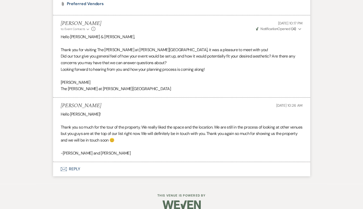
click at [73, 162] on button "Envelope Reply" at bounding box center [181, 169] width 257 height 14
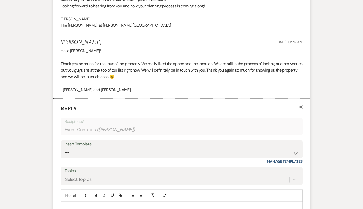
scroll to position [792, 0]
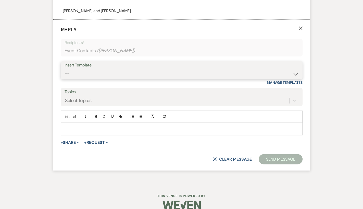
drag, startPoint x: 88, startPoint y: 65, endPoint x: 90, endPoint y: 68, distance: 2.9
click at [88, 69] on select "-- Weven Planning Portal Introduction (Booked Events) Tour Request Response Fol…" at bounding box center [182, 74] width 234 height 10
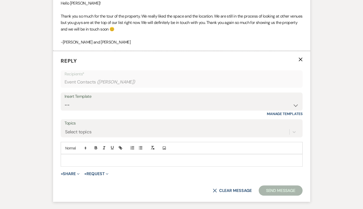
scroll to position [761, 0]
click at [75, 100] on select "-- Weven Planning Portal Introduction (Booked Events) Tour Request Response Fol…" at bounding box center [182, 105] width 234 height 10
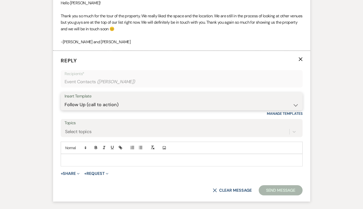
click at [65, 100] on select "-- Weven Planning Portal Introduction (Booked Events) Tour Request Response Fol…" at bounding box center [182, 105] width 234 height 10
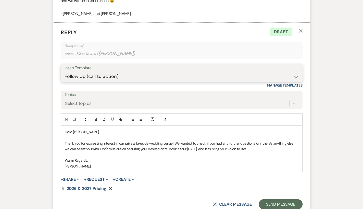
scroll to position [792, 0]
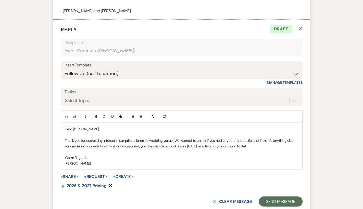
click at [74, 62] on div "Insert Template" at bounding box center [182, 65] width 234 height 7
click at [77, 69] on select "-- Weven Planning Portal Introduction (Booked Events) Tour Request Response Fol…" at bounding box center [182, 74] width 234 height 10
select select "4648"
click at [65, 69] on select "-- Weven Planning Portal Introduction (Booked Events) Tour Request Response Fol…" at bounding box center [182, 74] width 234 height 10
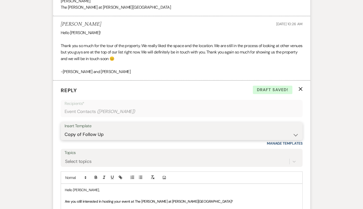
scroll to position [730, 0]
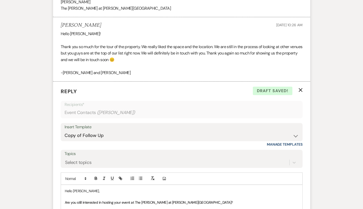
click at [298, 88] on p "Reply X Draft saved!" at bounding box center [182, 92] width 242 height 8
click at [300, 88] on icon "X" at bounding box center [300, 90] width 4 height 4
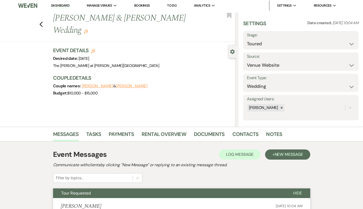
scroll to position [1, 0]
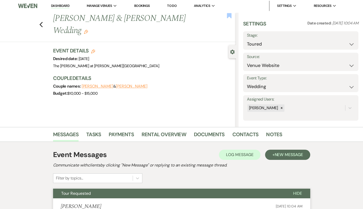
click at [227, 16] on use "button" at bounding box center [229, 15] width 5 height 5
click at [43, 22] on use "button" at bounding box center [40, 25] width 3 height 6
select select "5"
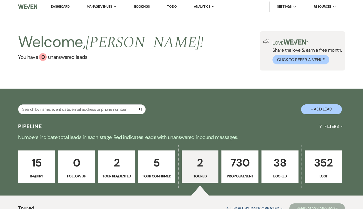
click at [58, 9] on link "Dashboard" at bounding box center [60, 6] width 18 height 5
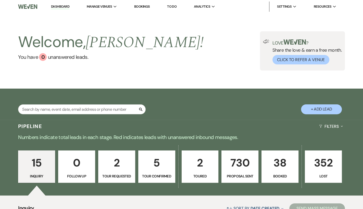
click at [57, 7] on link "Dashboard" at bounding box center [60, 6] width 18 height 5
click at [65, 6] on link "Dashboard" at bounding box center [60, 6] width 18 height 5
